Goal: Information Seeking & Learning: Learn about a topic

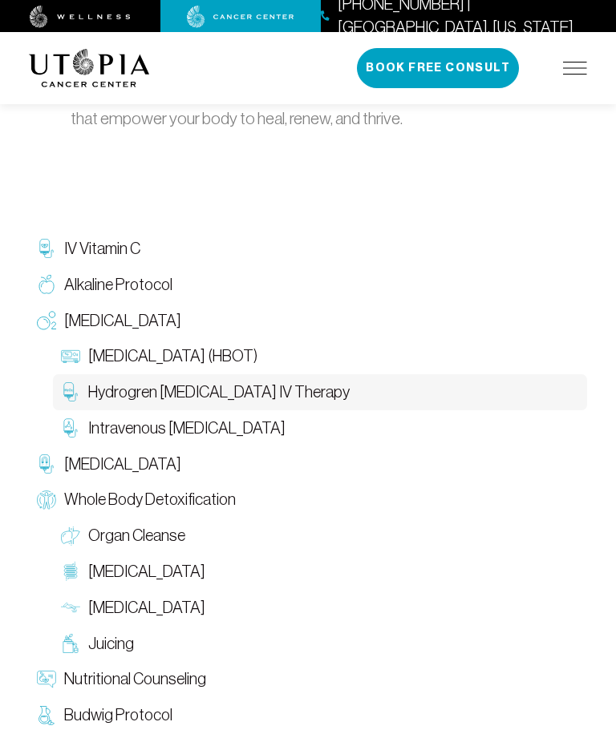
scroll to position [2226, 0]
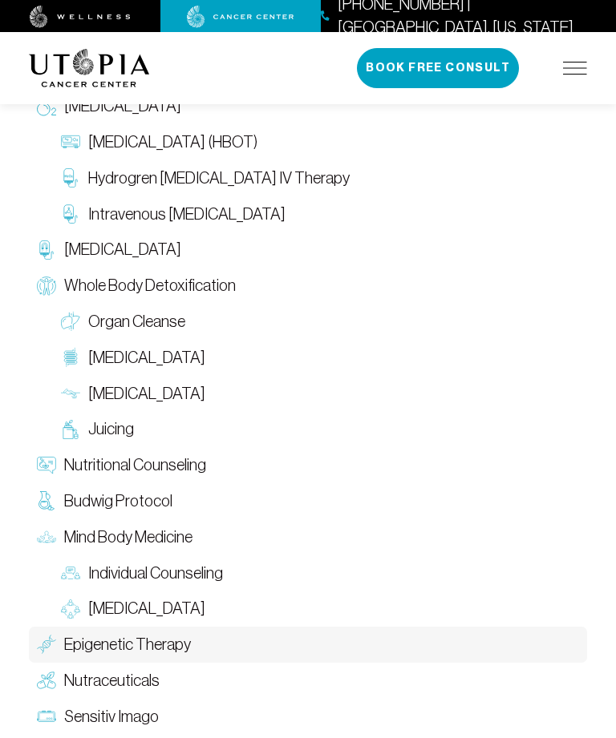
scroll to position [2471, 0]
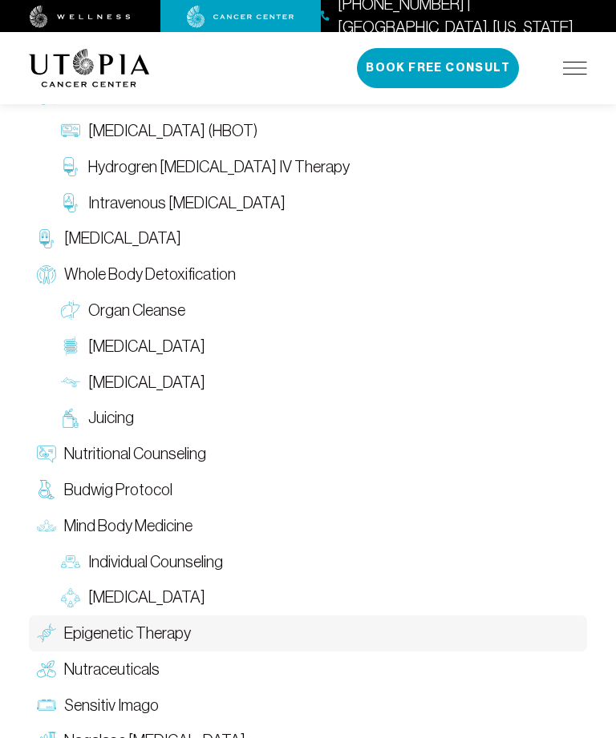
click at [107, 299] on span "Organ Cleanse" at bounding box center [136, 310] width 97 height 23
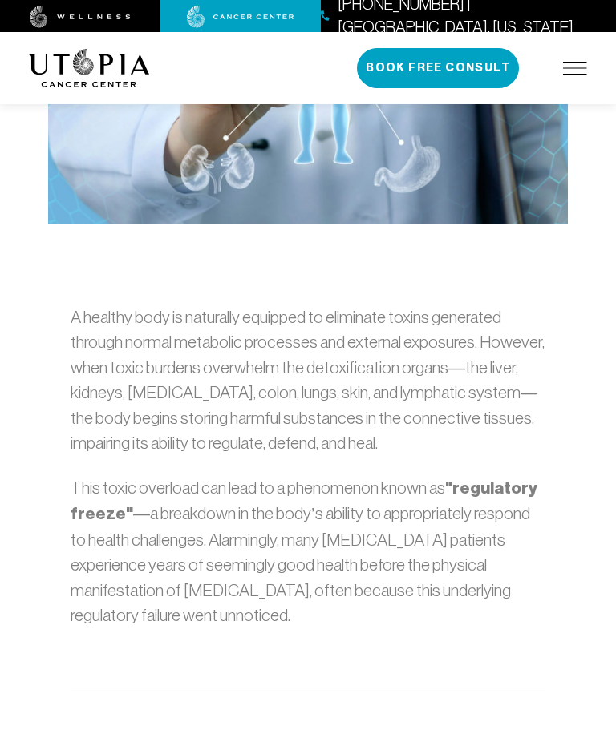
scroll to position [576, 0]
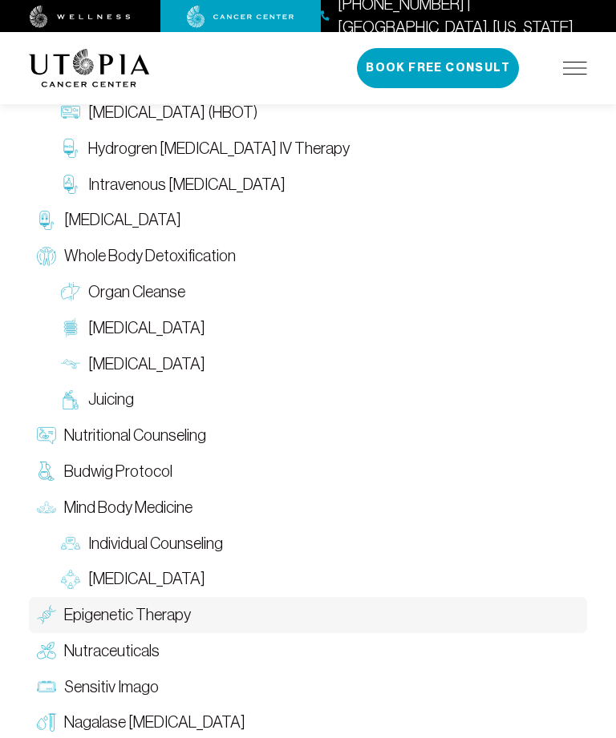
scroll to position [2471, 0]
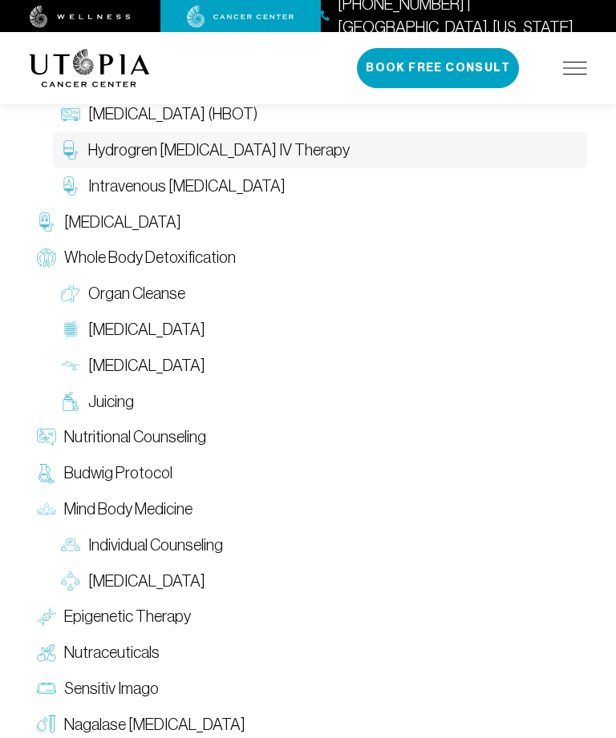
scroll to position [2277, 0]
